Goal: Transaction & Acquisition: Download file/media

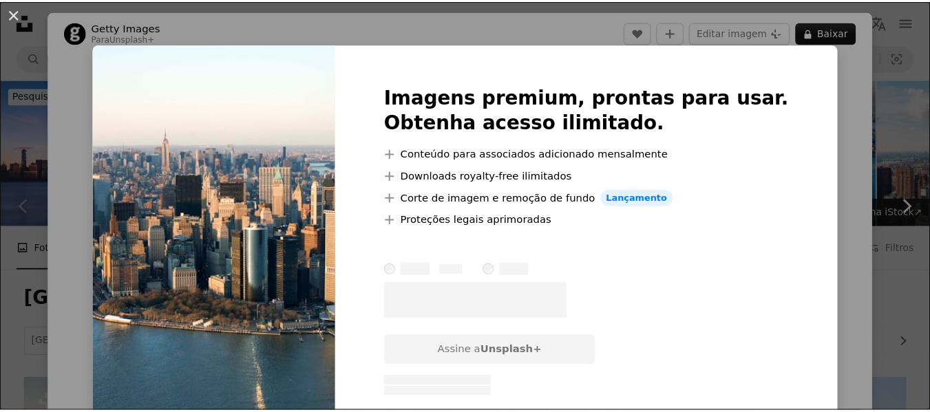
scroll to position [344, 0]
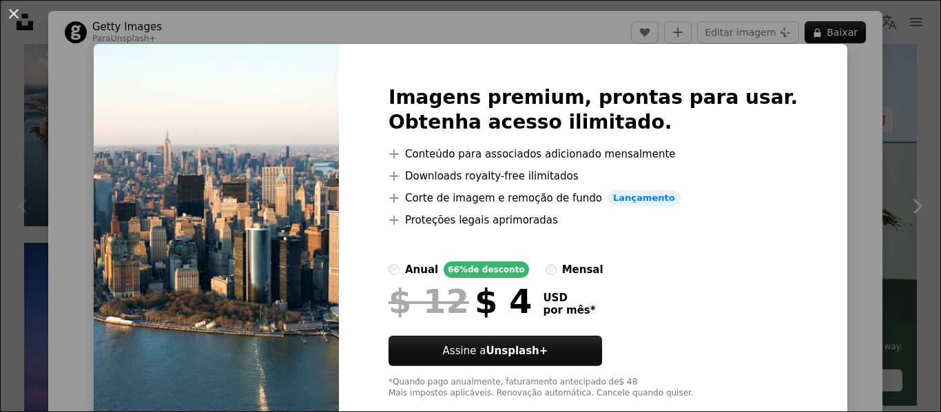
click at [10, 12] on button "An X shape" at bounding box center [14, 14] width 17 height 17
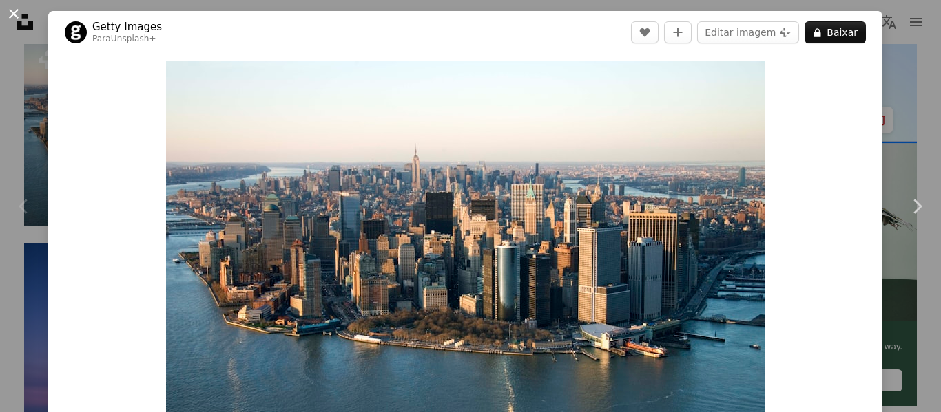
click at [14, 10] on button "An X shape" at bounding box center [14, 14] width 17 height 17
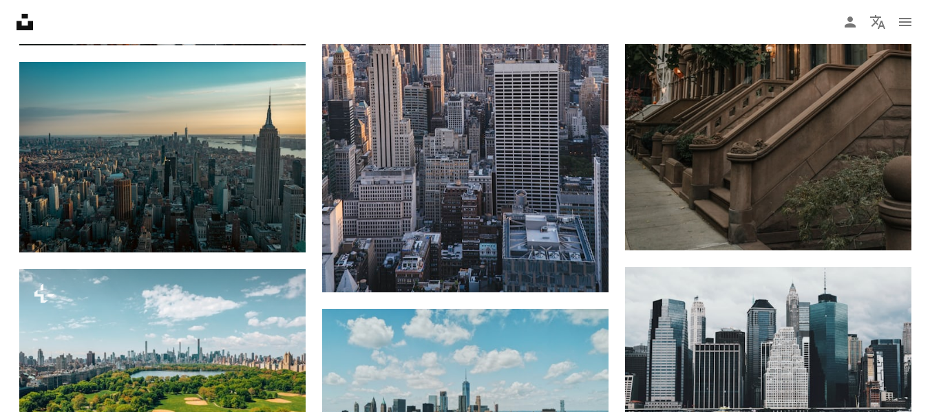
scroll to position [1377, 0]
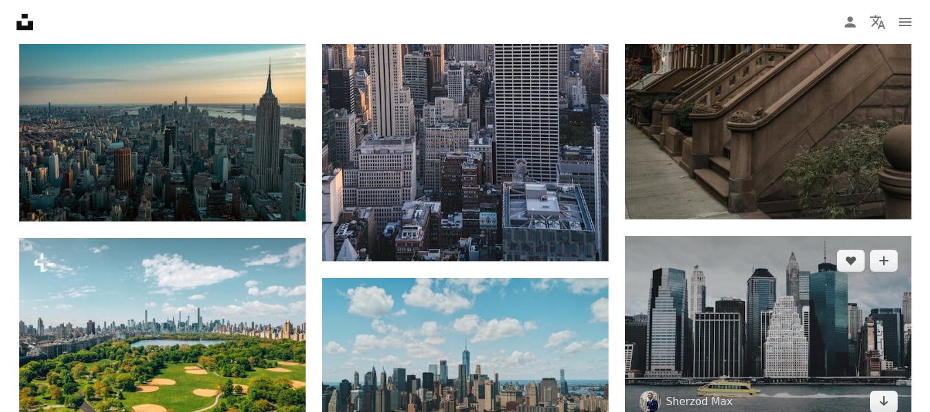
click at [777, 331] on img at bounding box center [768, 331] width 286 height 191
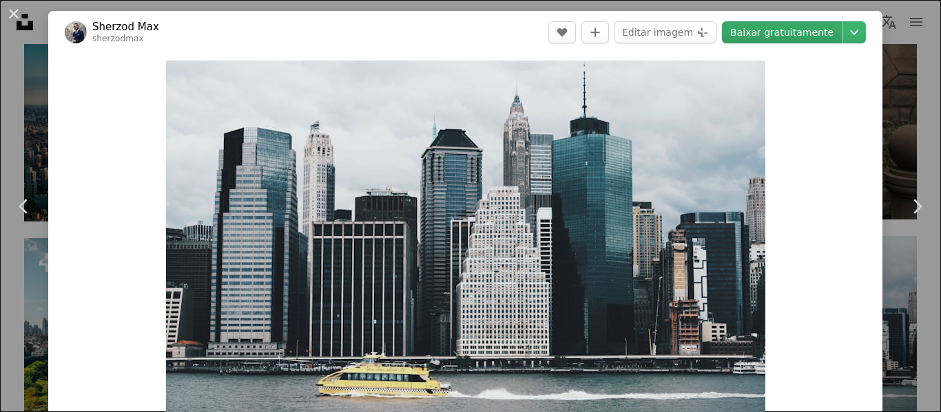
click at [799, 35] on link "Baixar gratuitamente" at bounding box center [782, 32] width 120 height 22
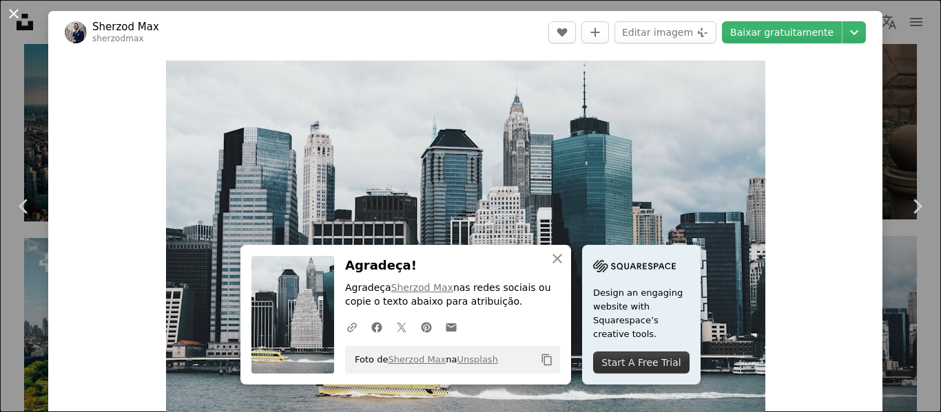
click at [12, 14] on button "An X shape" at bounding box center [14, 14] width 17 height 17
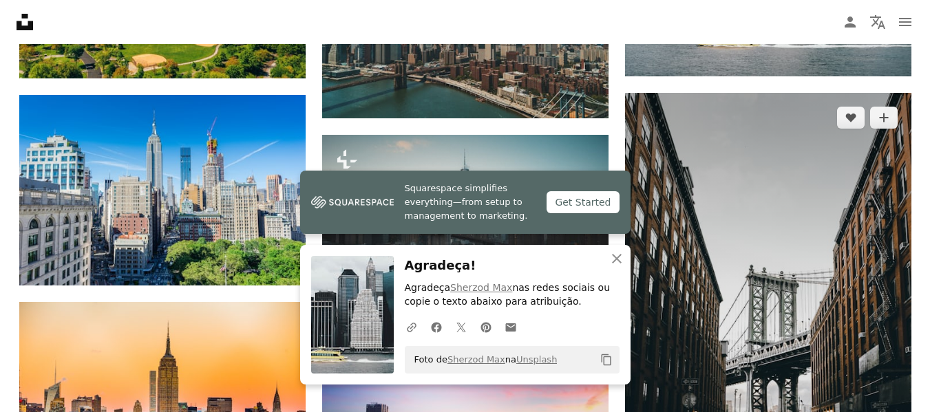
scroll to position [1928, 0]
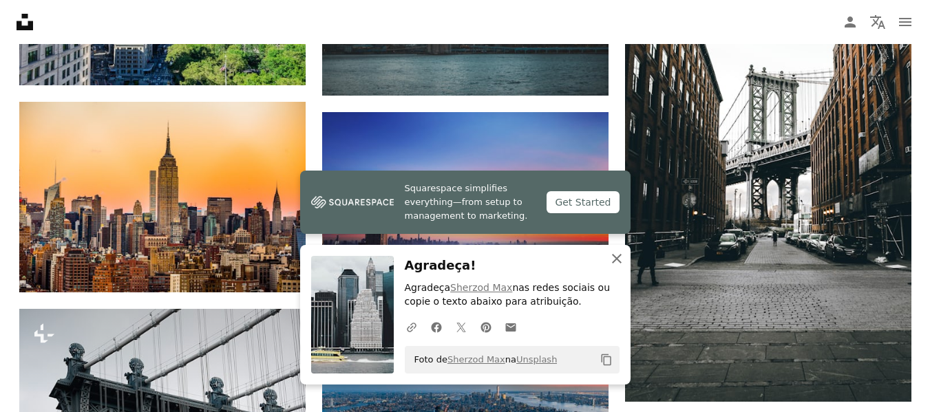
click at [617, 260] on icon "button" at bounding box center [617, 259] width 10 height 10
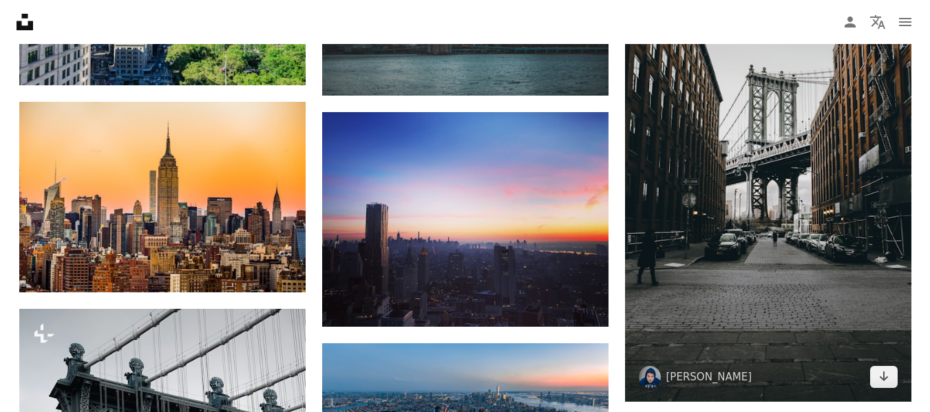
click at [778, 214] on img at bounding box center [768, 148] width 286 height 510
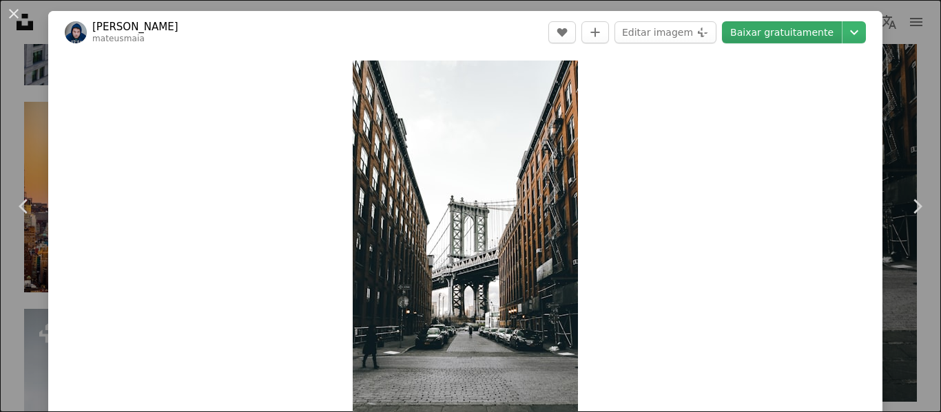
click at [784, 32] on link "Baixar gratuitamente" at bounding box center [782, 32] width 120 height 22
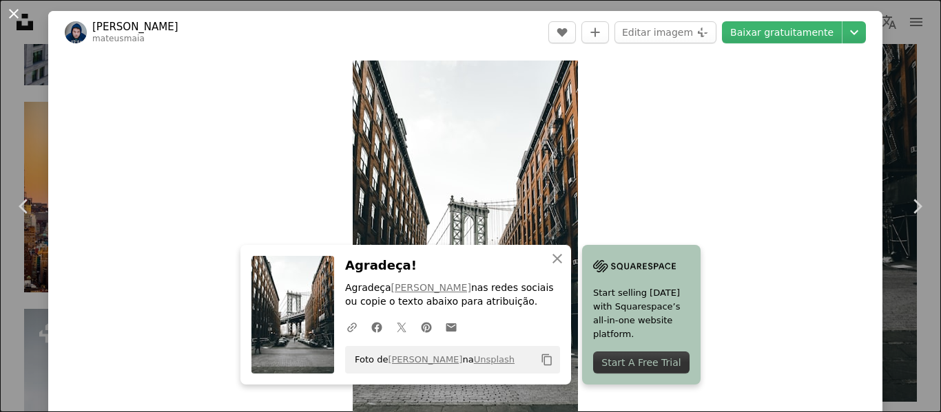
click at [11, 9] on button "An X shape" at bounding box center [14, 14] width 17 height 17
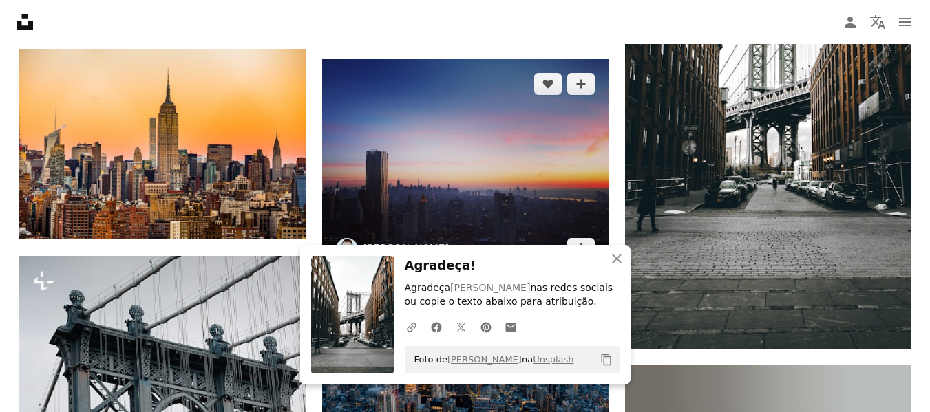
scroll to position [1997, 0]
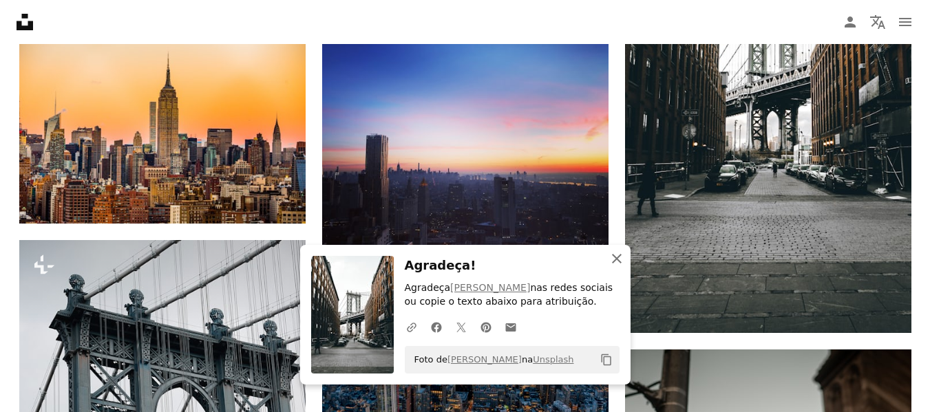
click at [614, 255] on icon "An X shape" at bounding box center [617, 259] width 17 height 17
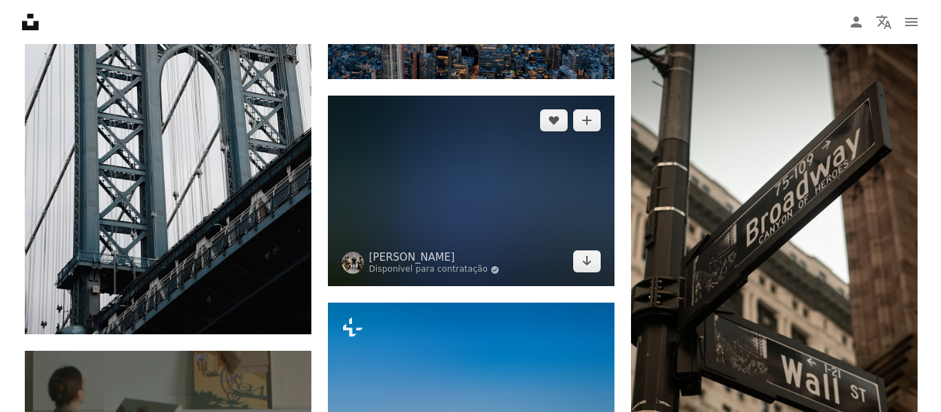
scroll to position [2410, 0]
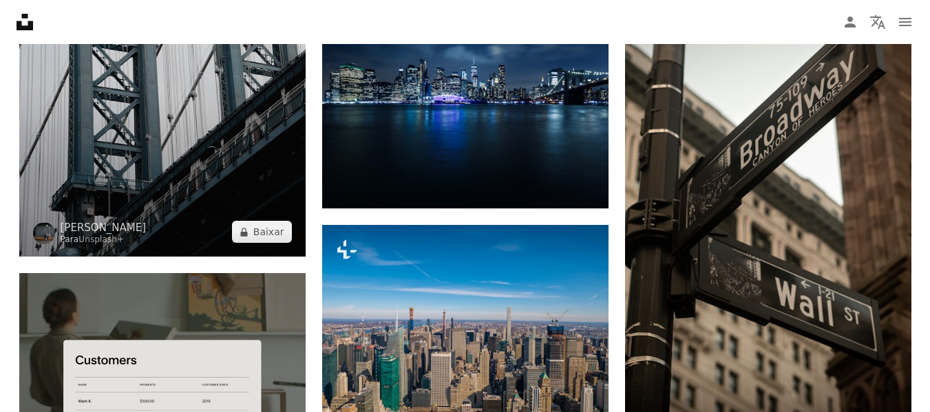
click at [164, 153] on img at bounding box center [162, 42] width 286 height 430
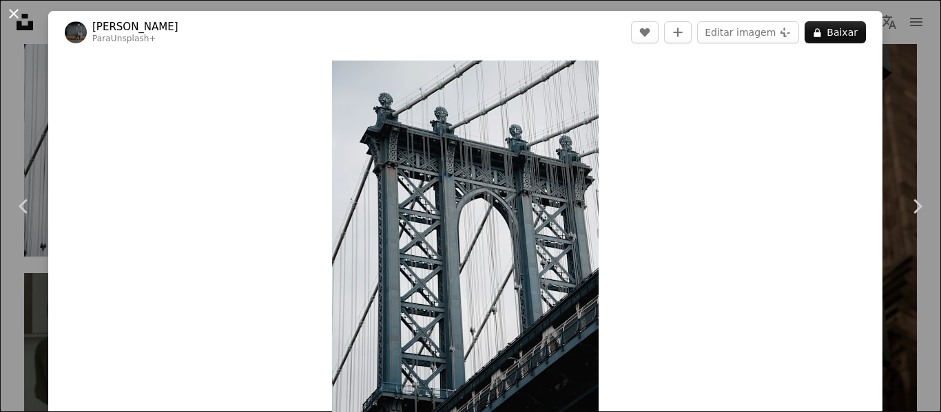
click at [17, 12] on button "An X shape" at bounding box center [14, 14] width 17 height 17
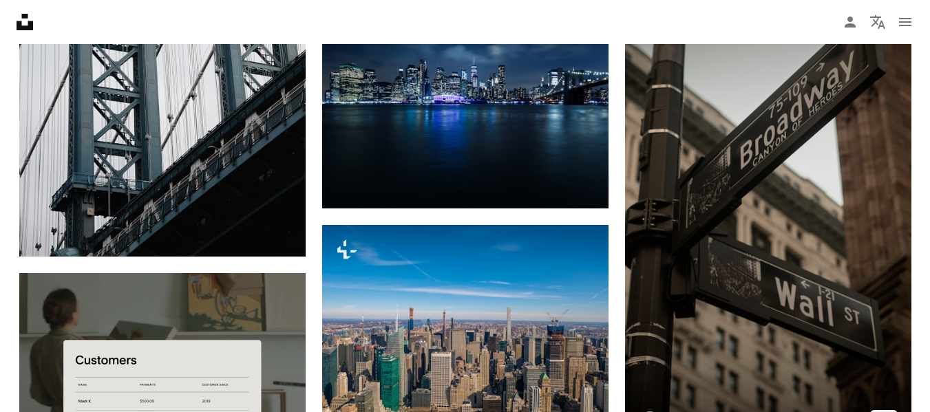
click at [769, 257] on img at bounding box center [768, 192] width 286 height 510
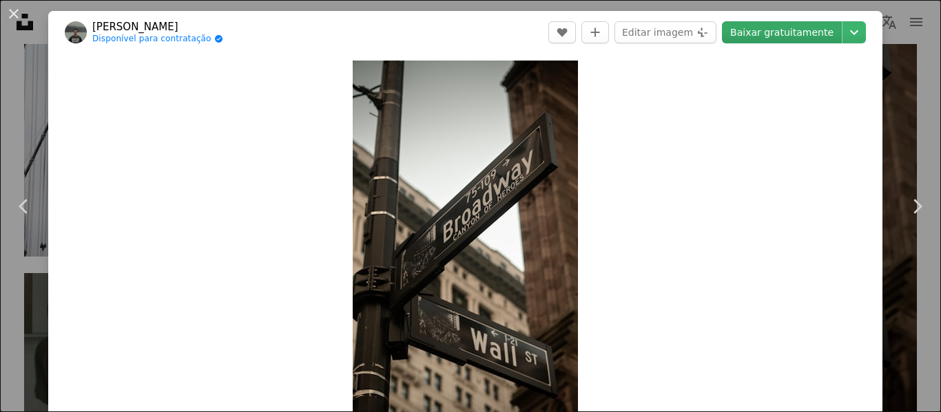
click at [775, 36] on link "Baixar gratuitamente" at bounding box center [782, 32] width 120 height 22
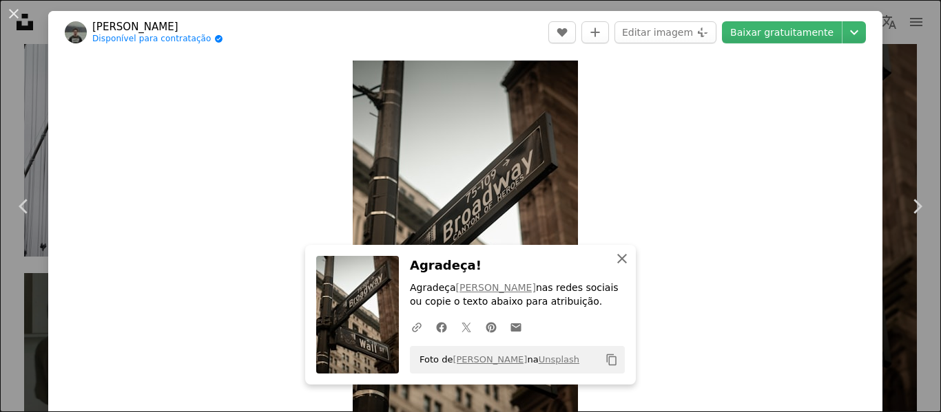
click at [617, 262] on icon "An X shape" at bounding box center [622, 259] width 17 height 17
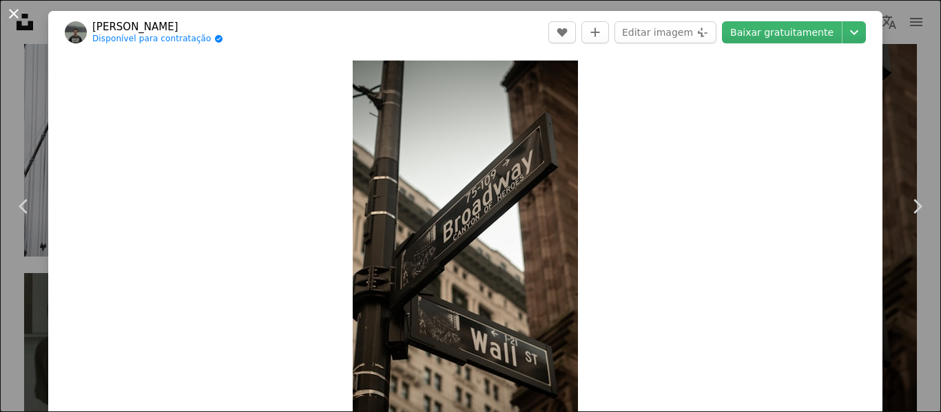
click at [12, 14] on button "An X shape" at bounding box center [14, 14] width 17 height 17
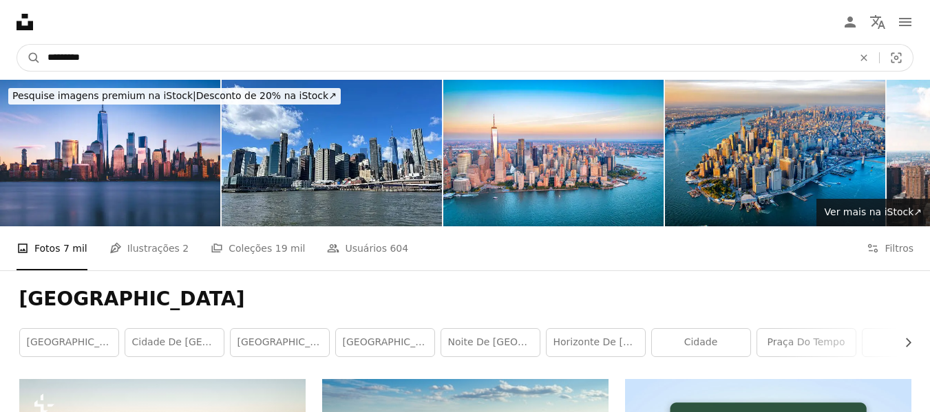
drag, startPoint x: 118, startPoint y: 60, endPoint x: 0, endPoint y: 52, distance: 118.7
click at [0, 53] on nav "A magnifying glass ********* An X shape Visual search Filters Assine a Unsplash…" at bounding box center [465, 58] width 930 height 44
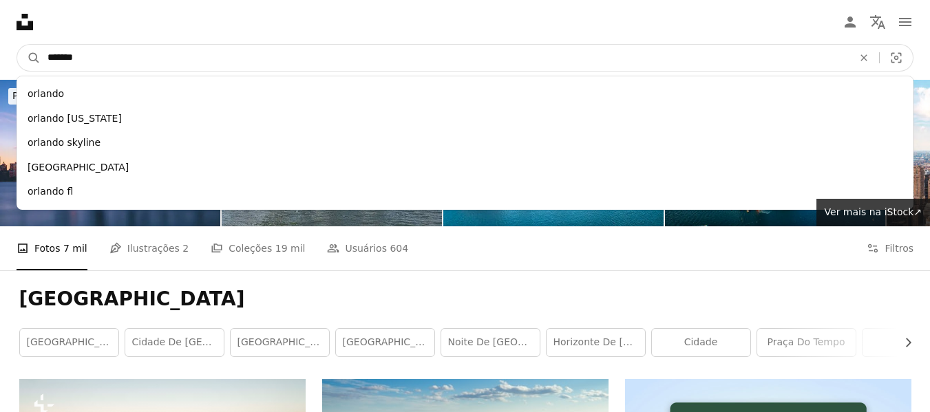
type input "*******"
click at [17, 45] on button "A magnifying glass" at bounding box center [28, 58] width 23 height 26
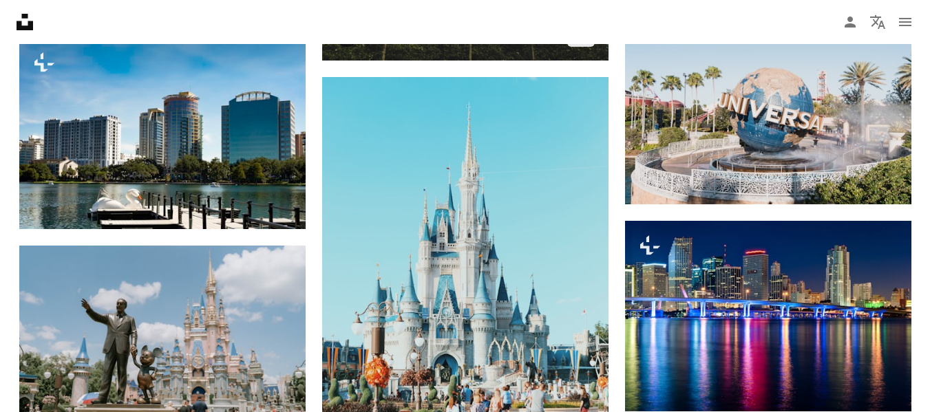
scroll to position [1721, 0]
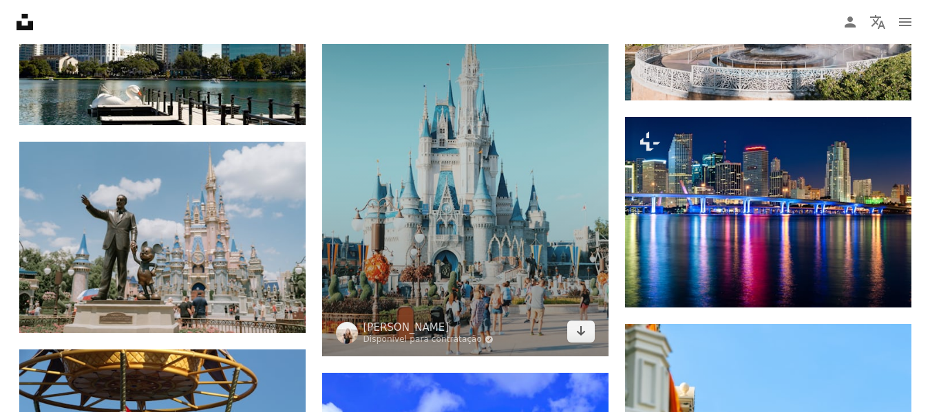
click at [499, 205] on img at bounding box center [465, 165] width 286 height 384
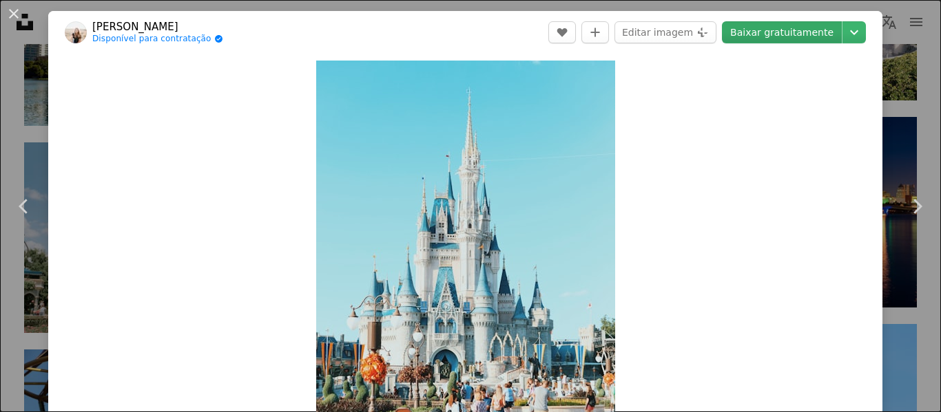
click at [743, 36] on link "Baixar gratuitamente" at bounding box center [782, 32] width 120 height 22
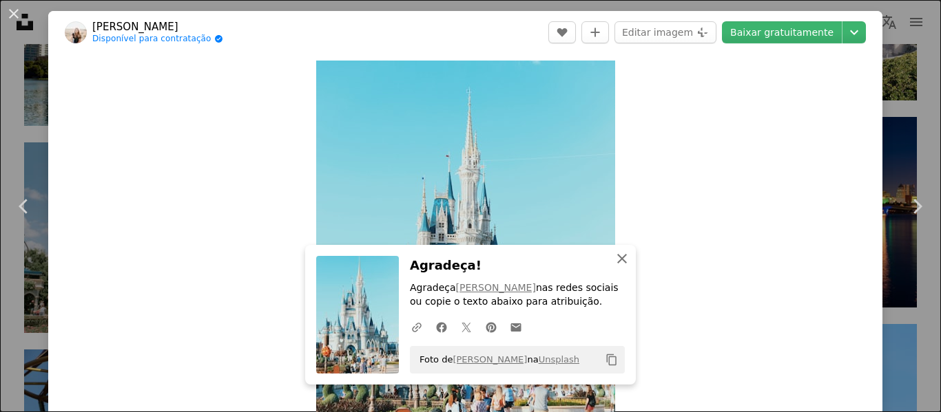
drag, startPoint x: 617, startPoint y: 259, endPoint x: 649, endPoint y: 171, distance: 93.9
click at [617, 259] on icon "button" at bounding box center [622, 259] width 10 height 10
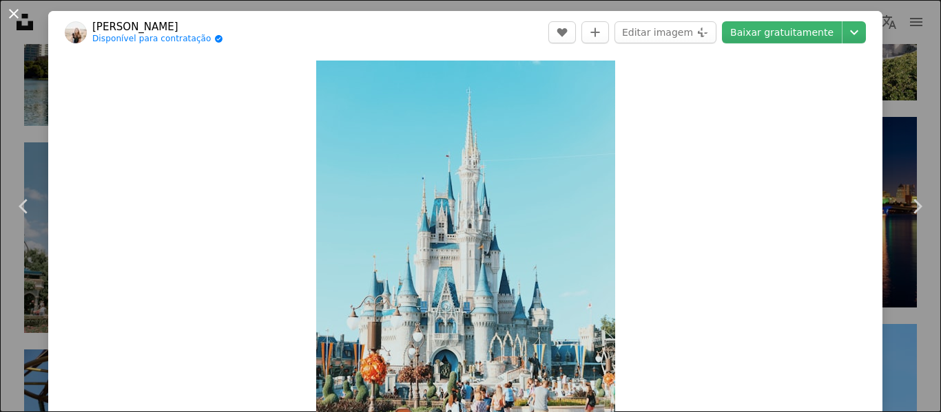
click at [16, 15] on button "An X shape" at bounding box center [14, 14] width 17 height 17
